Goal: Transaction & Acquisition: Purchase product/service

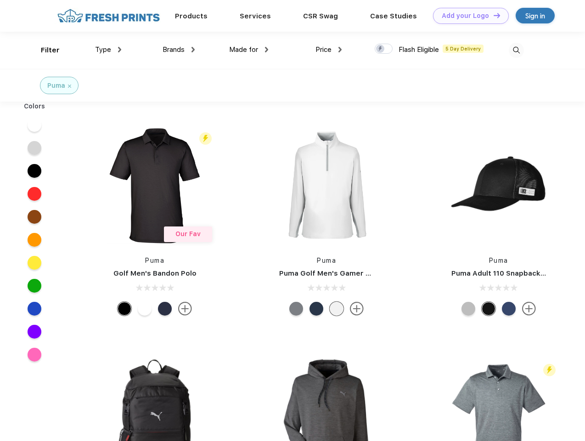
scroll to position [0, 0]
click at [468, 16] on link "Add your Logo Design Tool" at bounding box center [471, 16] width 76 height 16
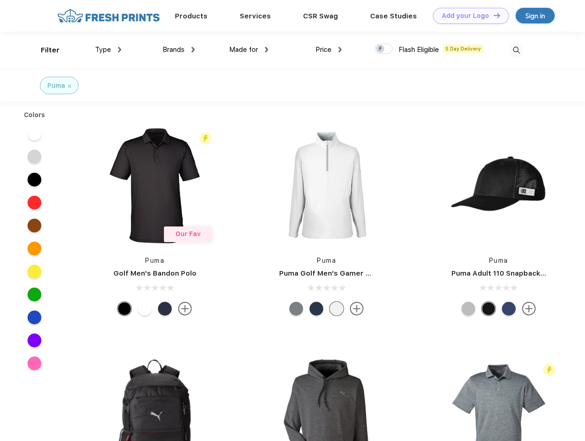
click at [0, 0] on div "Design Tool" at bounding box center [0, 0] width 0 height 0
click at [493, 15] on link "Add your Logo Design Tool" at bounding box center [471, 16] width 76 height 16
click at [44, 50] on div "Filter" at bounding box center [50, 50] width 19 height 11
click at [108, 50] on span "Type" at bounding box center [103, 49] width 16 height 8
click at [179, 50] on span "Brands" at bounding box center [174, 49] width 22 height 8
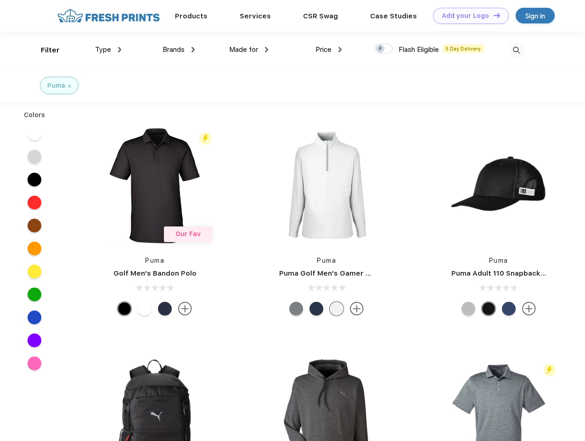
click at [249, 50] on span "Made for" at bounding box center [243, 49] width 29 height 8
click at [329, 50] on span "Price" at bounding box center [324, 49] width 16 height 8
click at [384, 49] on div at bounding box center [384, 49] width 18 height 10
click at [381, 49] on input "checkbox" at bounding box center [378, 46] width 6 height 6
click at [516, 50] on img at bounding box center [516, 50] width 15 height 15
